Goal: Navigation & Orientation: Find specific page/section

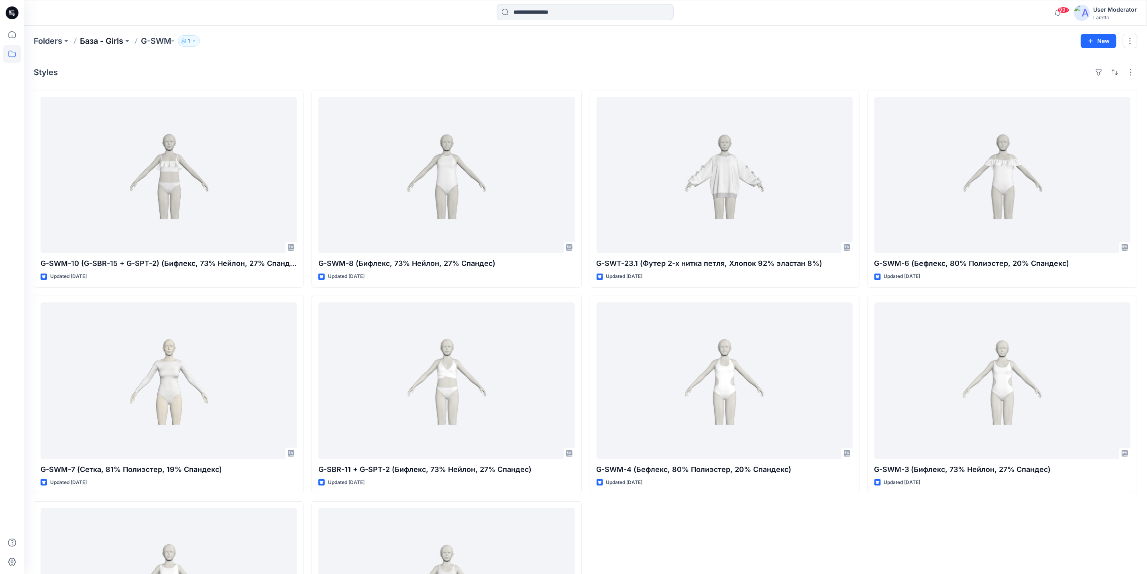
click at [104, 37] on p "База - Girls" at bounding box center [101, 40] width 43 height 11
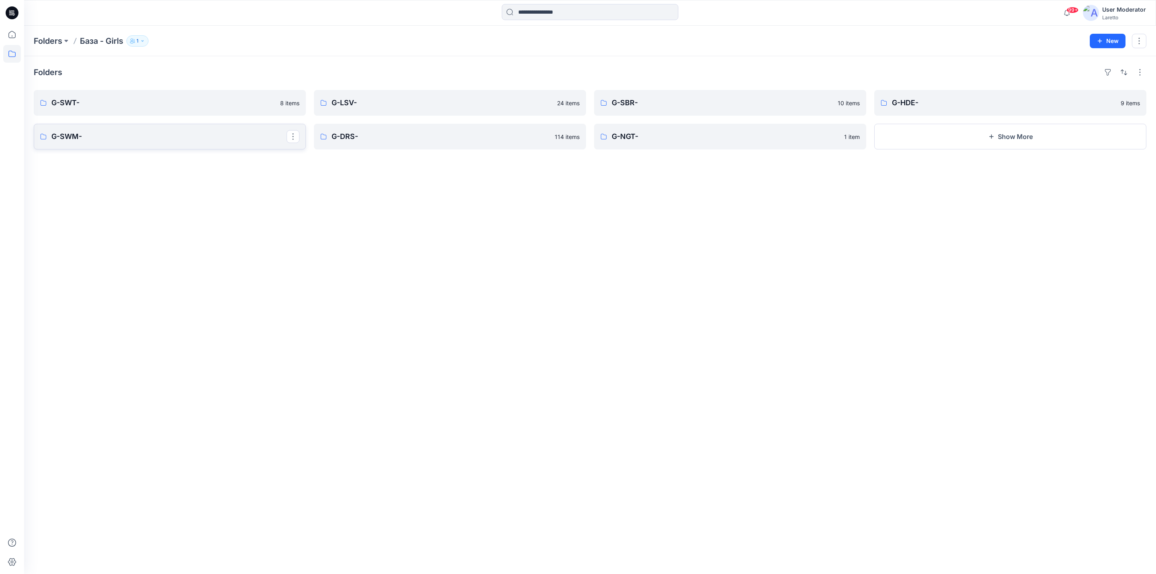
click at [128, 143] on link "G-SWM-" at bounding box center [170, 137] width 272 height 26
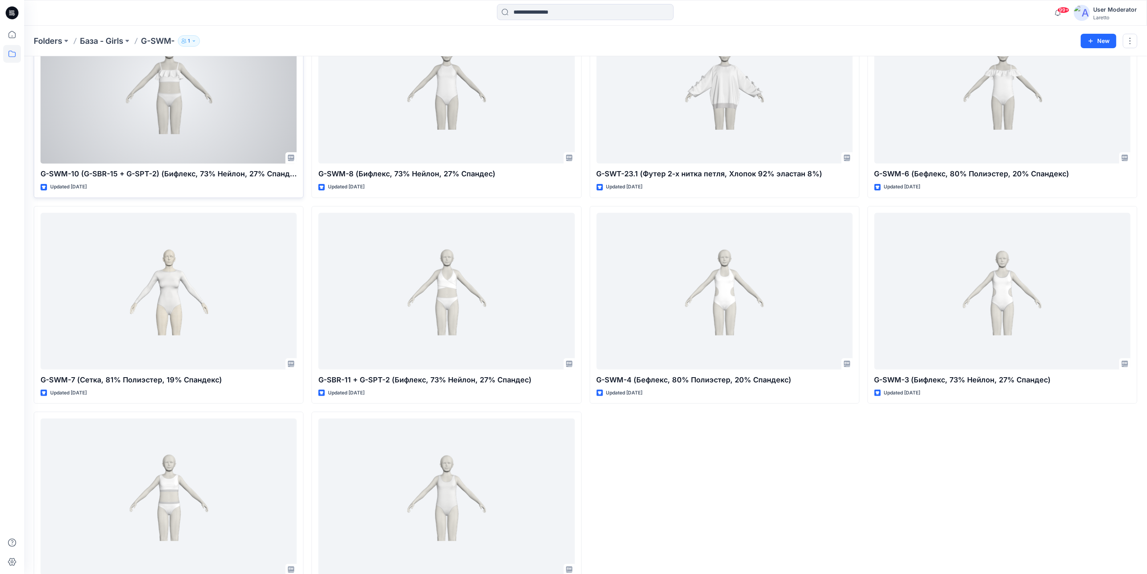
scroll to position [120, 0]
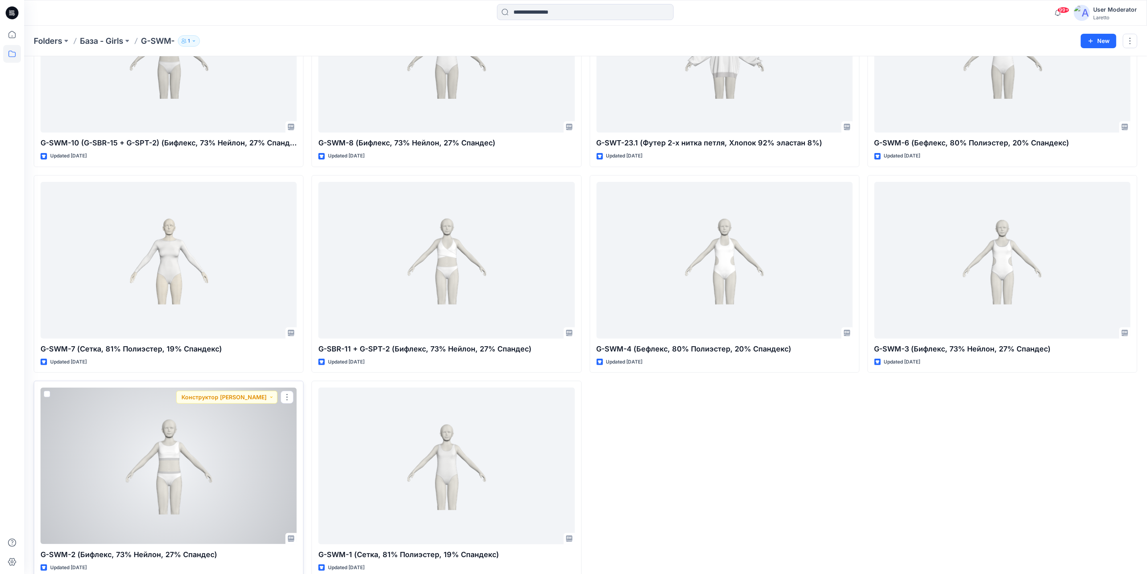
click at [201, 474] on div at bounding box center [169, 465] width 256 height 156
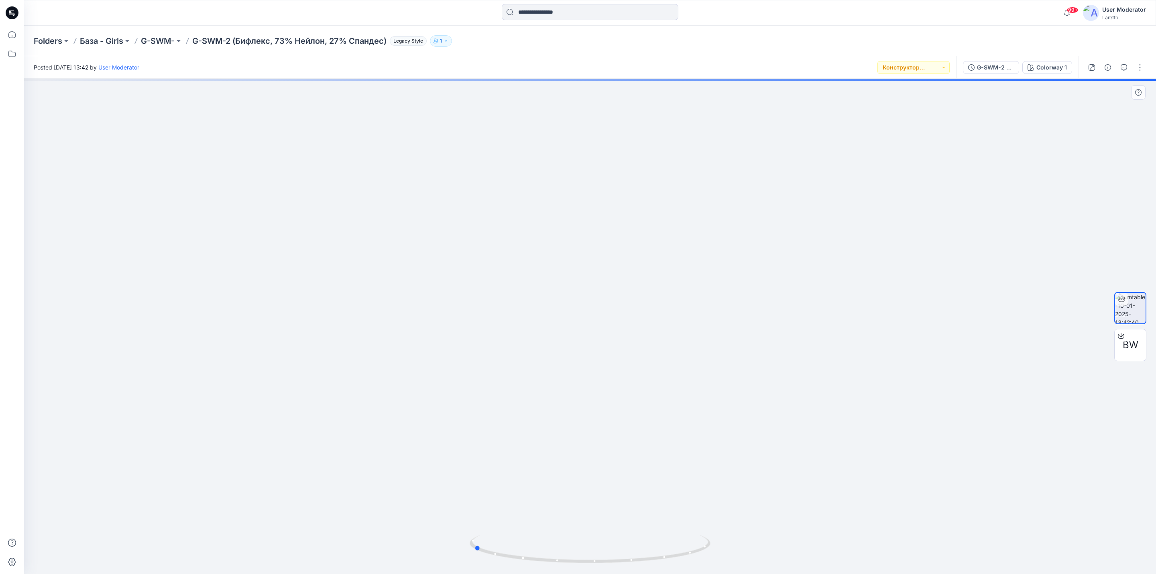
drag, startPoint x: 559, startPoint y: 332, endPoint x: 442, endPoint y: 346, distance: 117.7
click at [442, 346] on div at bounding box center [590, 326] width 1132 height 495
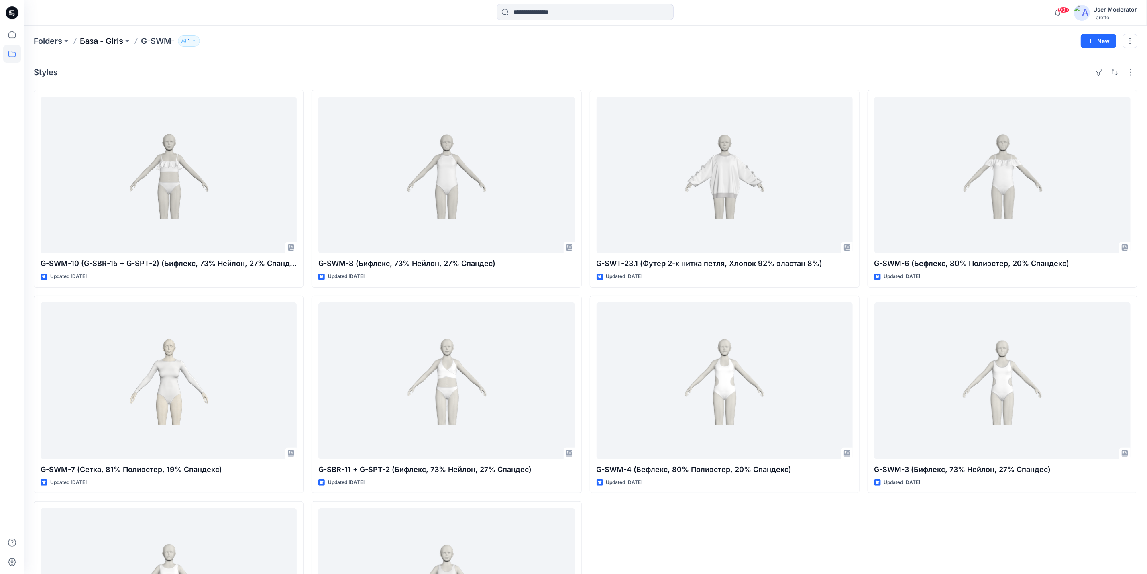
click at [99, 41] on p "База - Girls" at bounding box center [101, 40] width 43 height 11
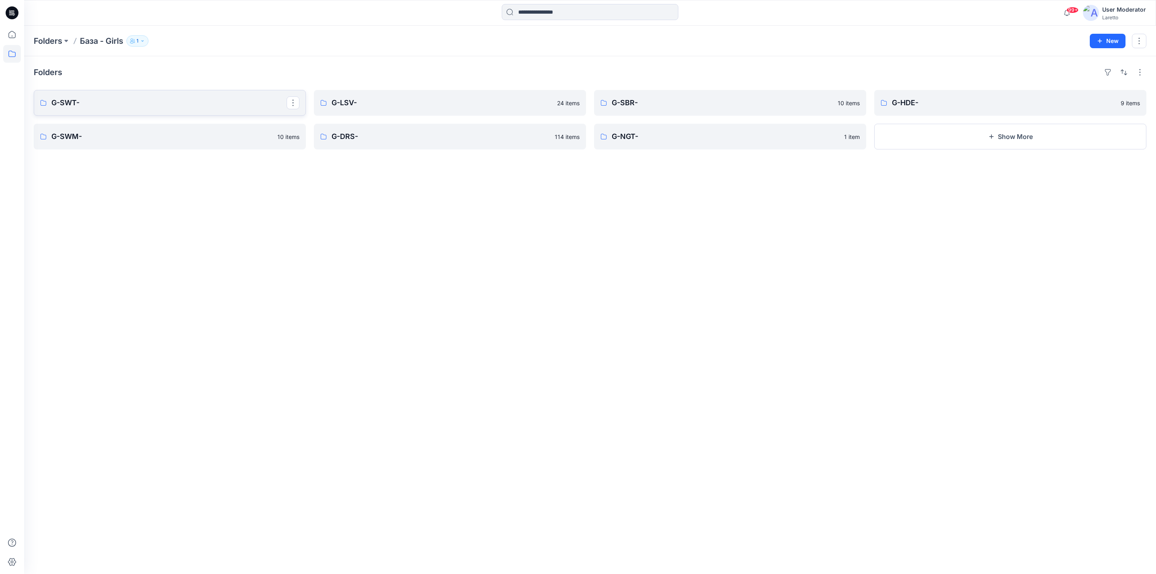
click at [120, 105] on p "G-SWT-" at bounding box center [168, 102] width 235 height 11
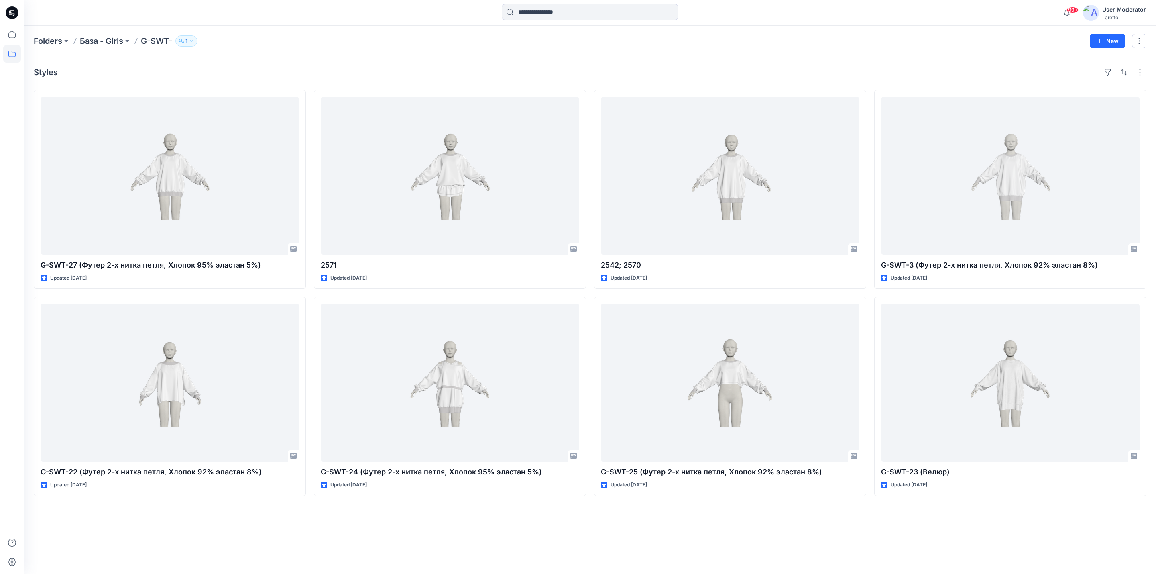
drag, startPoint x: 306, startPoint y: 250, endPoint x: 303, endPoint y: 245, distance: 5.6
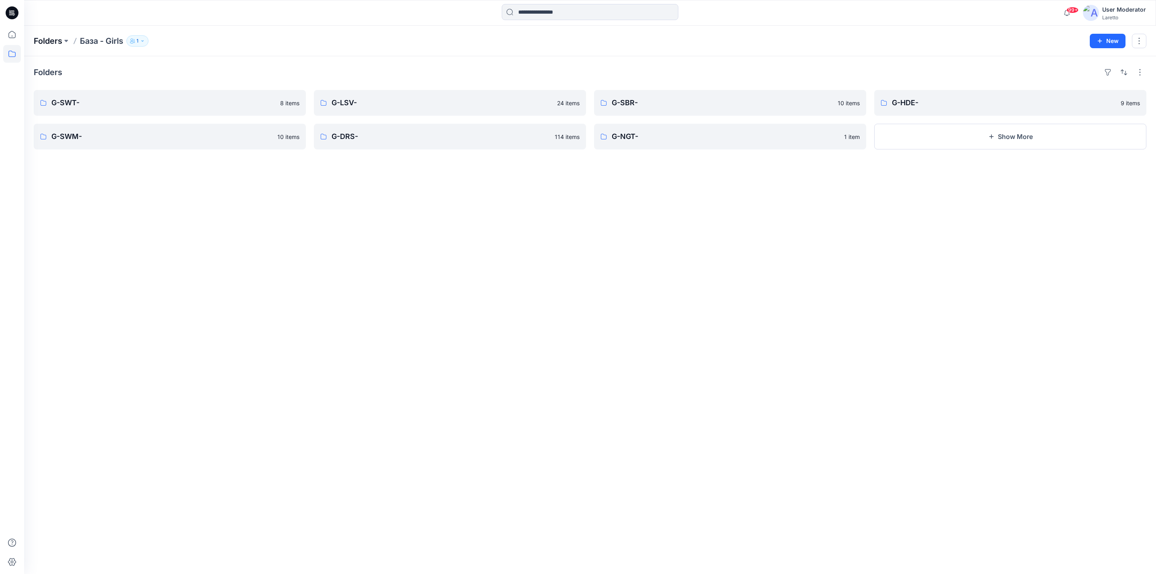
click at [47, 37] on p "Folders" at bounding box center [48, 40] width 29 height 11
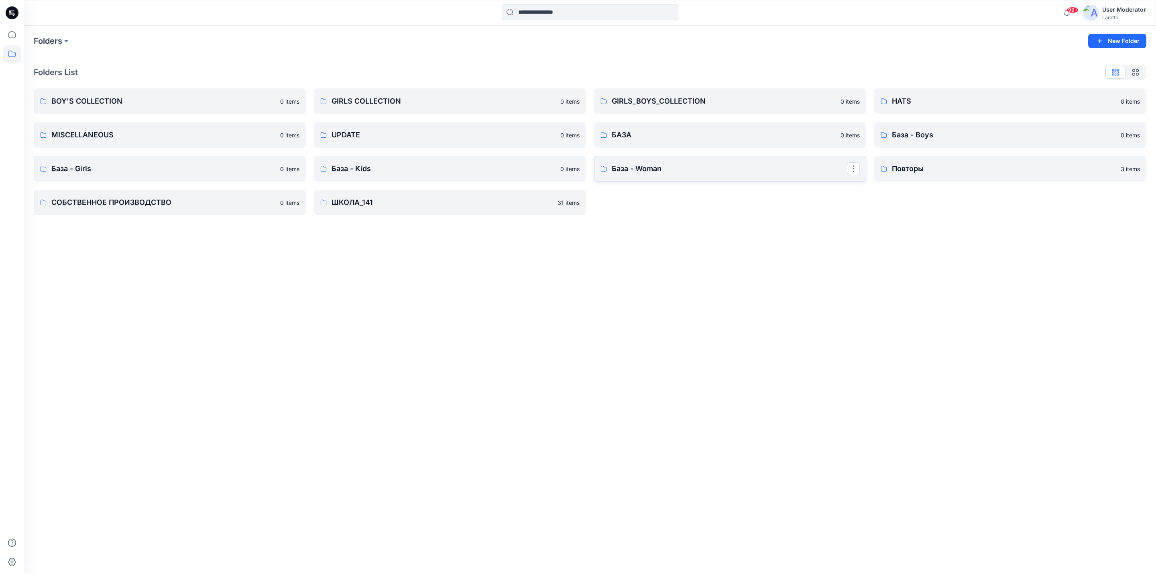
click at [687, 170] on p "База - Woman" at bounding box center [729, 168] width 235 height 11
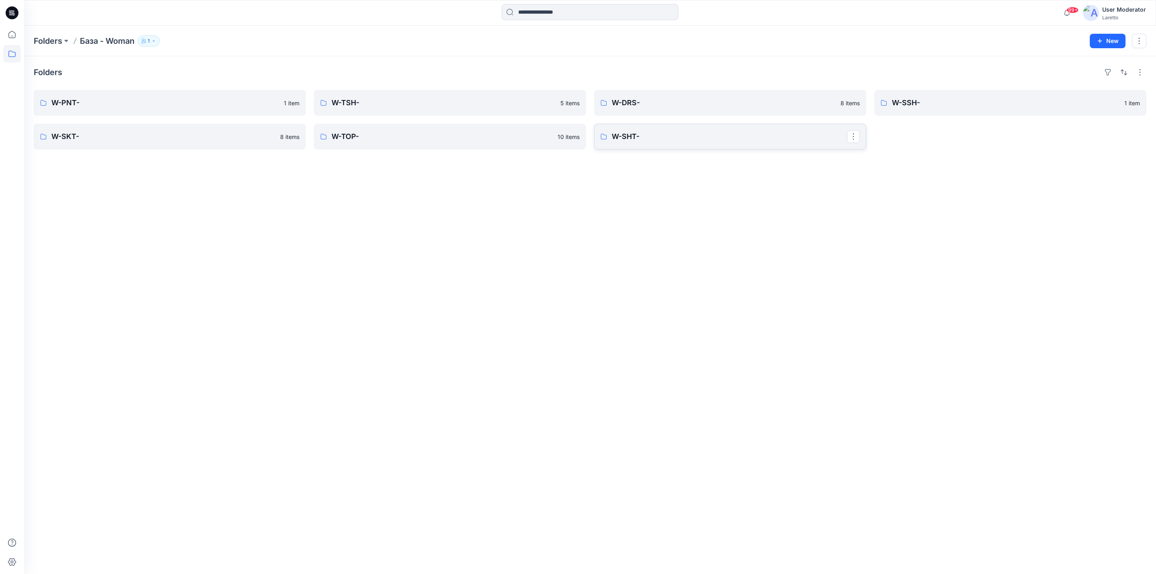
click at [625, 141] on p "W-SHT-" at bounding box center [729, 136] width 235 height 11
click at [54, 41] on p "Folders" at bounding box center [48, 40] width 29 height 11
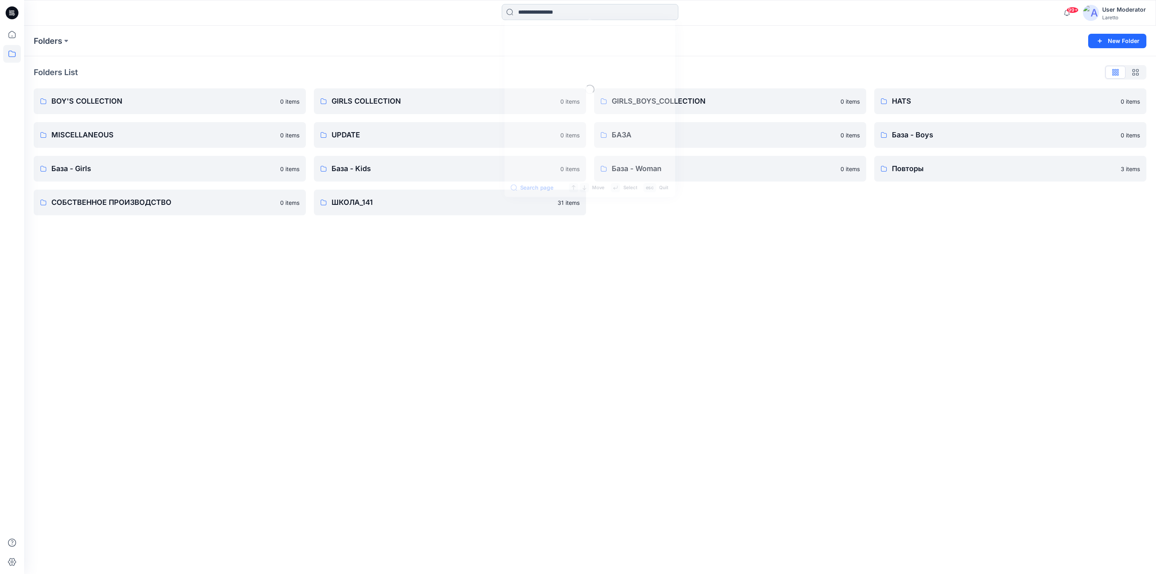
click at [527, 16] on input at bounding box center [590, 12] width 177 height 16
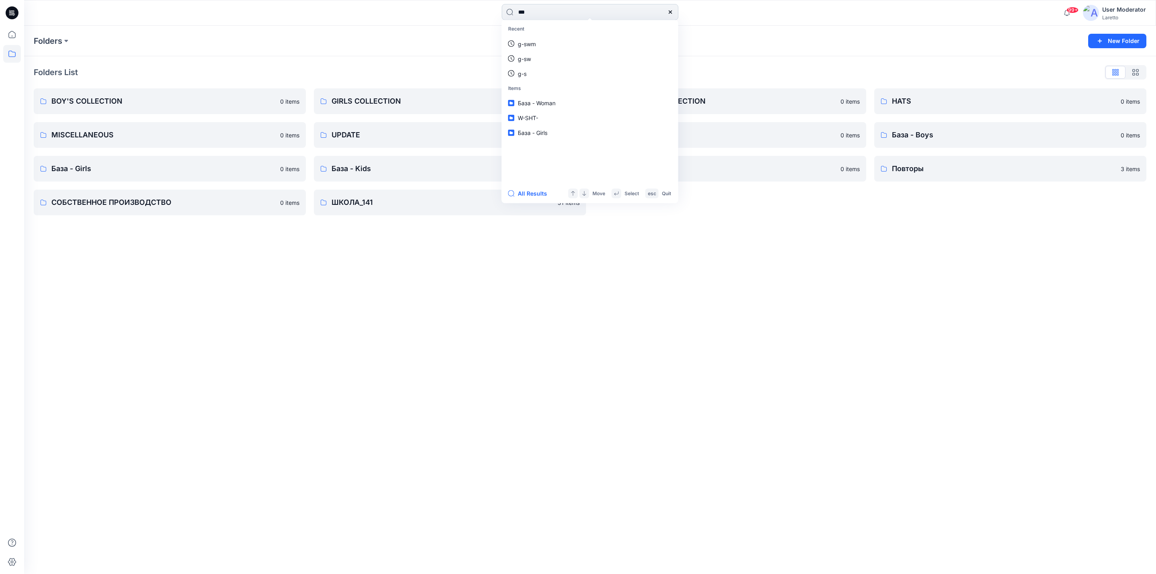
type input "****"
